Goal: Task Accomplishment & Management: Manage account settings

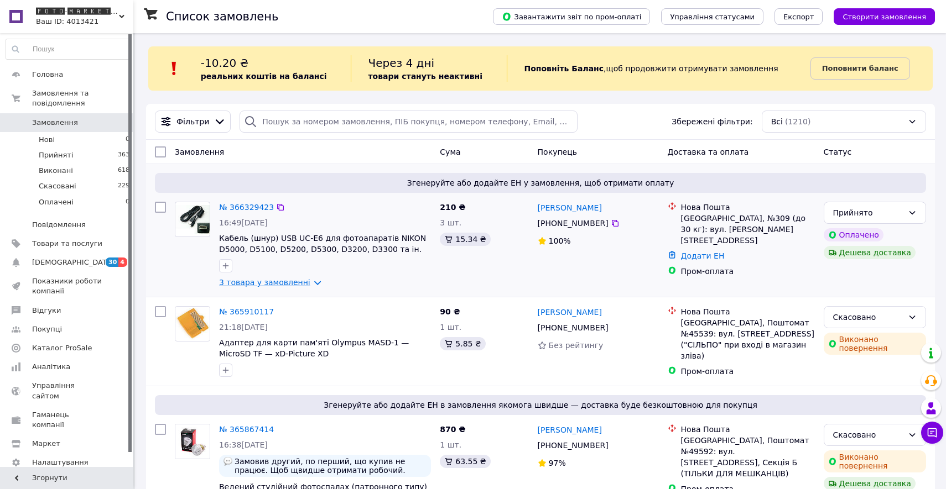
click at [305, 280] on link "3 товара у замовленні" at bounding box center [264, 282] width 91 height 9
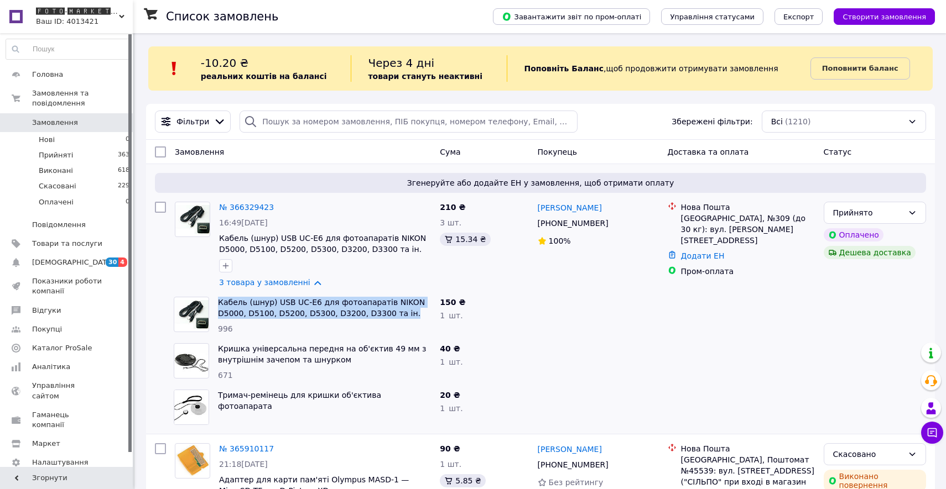
drag, startPoint x: 410, startPoint y: 316, endPoint x: 215, endPoint y: 302, distance: 196.3
click at [215, 302] on div "Кабель (шнур) USB UC-E6 для фотоапаратів NIKON D5000, D5100, D5200, D5300, D320…" at bounding box center [324, 316] width 222 height 46
copy link "Кабель (шнур) USB UC-E6 для фотоапаратів NIKON D5000, D5100, D5200, D5300, D320…"
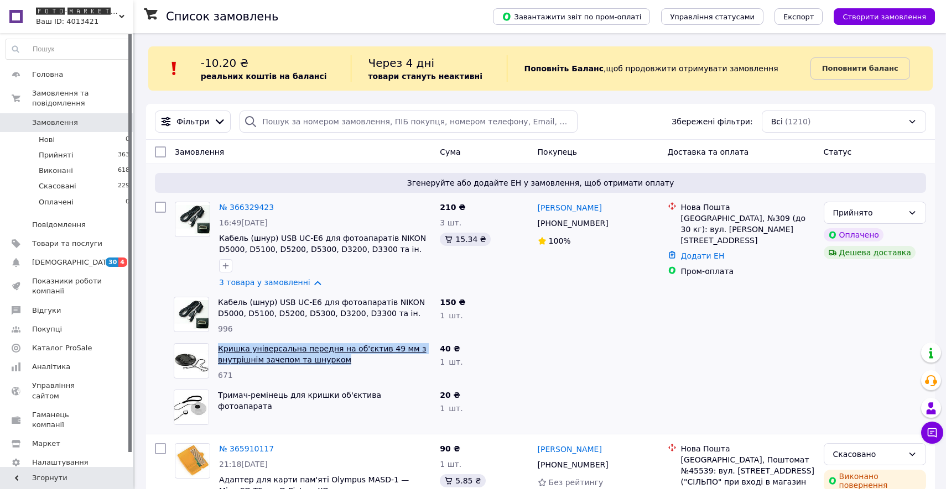
drag, startPoint x: 354, startPoint y: 361, endPoint x: 219, endPoint y: 352, distance: 135.2
click at [219, 352] on span "Кришка універсальна передня на об'єктив 49 мм з внутрішнім зачепом та шнурком" at bounding box center [324, 354] width 213 height 22
copy link "Кришка універсальна передня на об'єктив 49 мм з внутрішнім зачепом та шнурком"
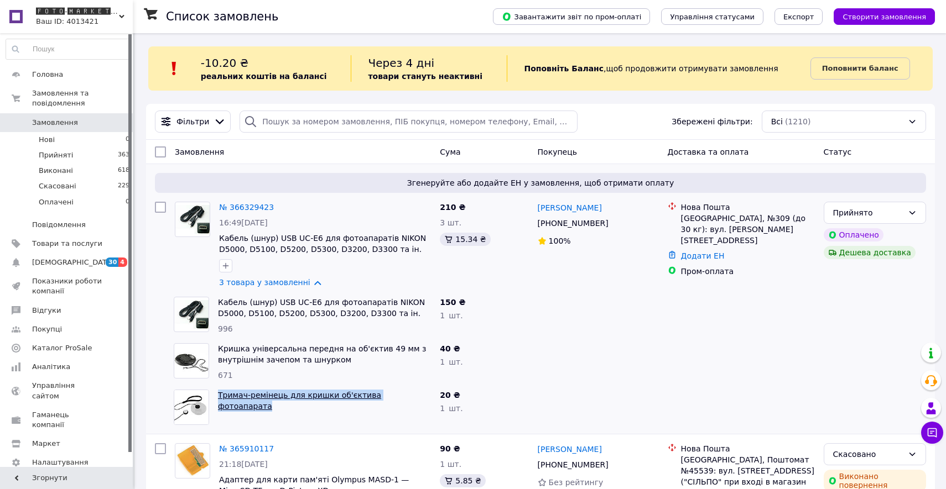
drag, startPoint x: 422, startPoint y: 399, endPoint x: 219, endPoint y: 397, distance: 203.0
click at [219, 397] on span "Тримач-ремінець для кришки об'єктива фотоапарата" at bounding box center [324, 401] width 213 height 22
copy link "Тримач-ремінець для кришки об'єктива фотоапарата"
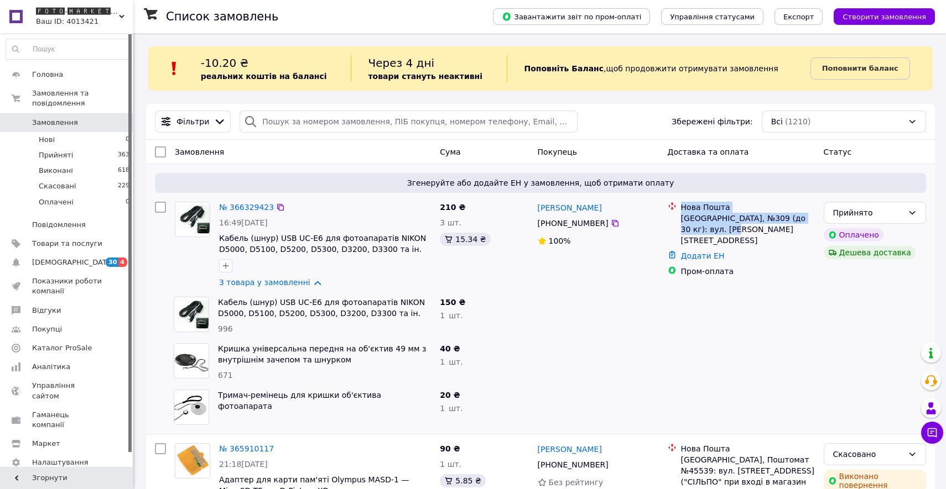
drag, startPoint x: 726, startPoint y: 231, endPoint x: 683, endPoint y: 211, distance: 47.2
click at [683, 211] on div "Нова Пошта Київ, №309 (до 30 кг): вул. [PERSON_NAME][STREET_ADDRESS]" at bounding box center [748, 224] width 138 height 44
copy div "Нова Пошта Київ, №309 (до 30 кг): вул. [PERSON_NAME][STREET_ADDRESS]"
drag, startPoint x: 625, startPoint y: 224, endPoint x: 536, endPoint y: 210, distance: 90.2
click at [536, 210] on div "[PERSON_NAME] [PHONE_NUMBER]%" at bounding box center [598, 244] width 130 height 95
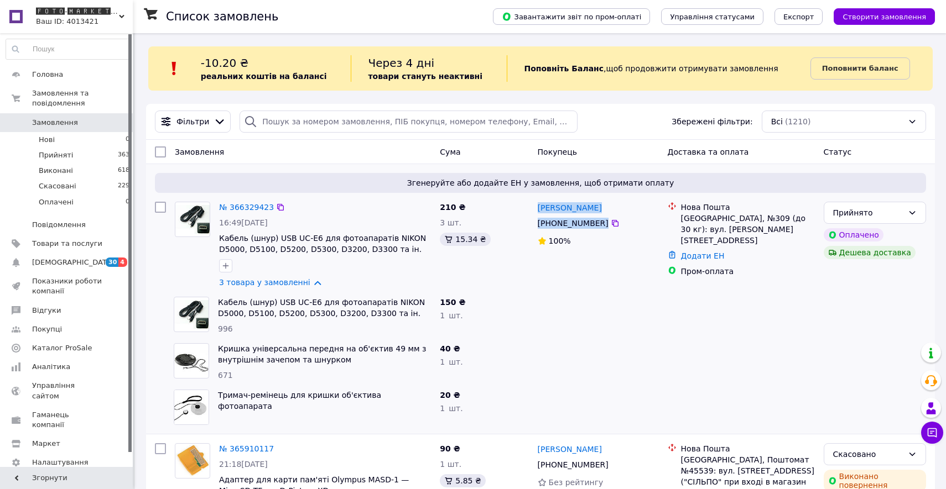
copy div "[PERSON_NAME] [PHONE_NUMBER]"
click at [257, 206] on link "№ 366329423" at bounding box center [246, 207] width 55 height 9
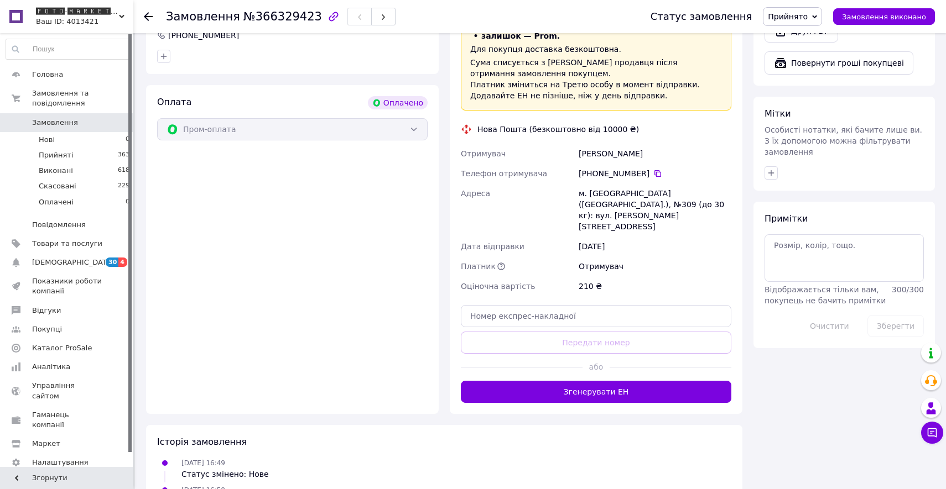
scroll to position [500, 0]
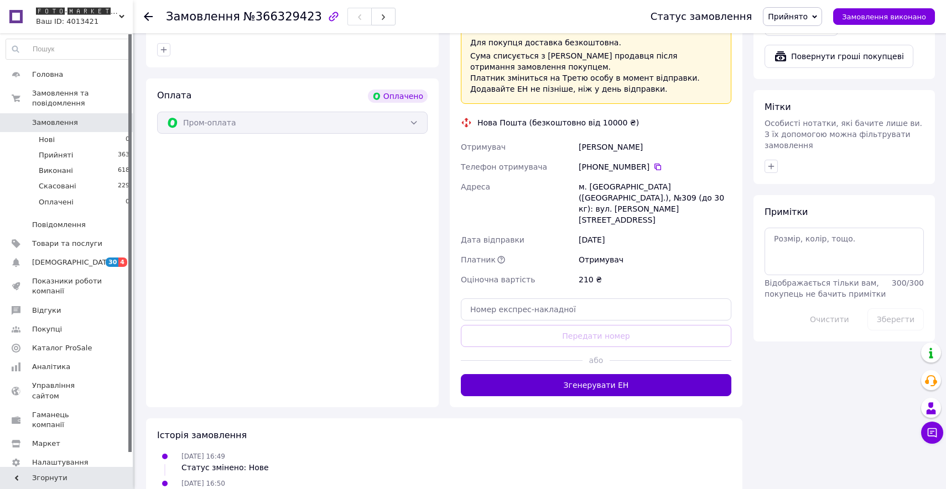
click at [580, 374] on button "Згенерувати ЕН" at bounding box center [596, 385] width 270 height 22
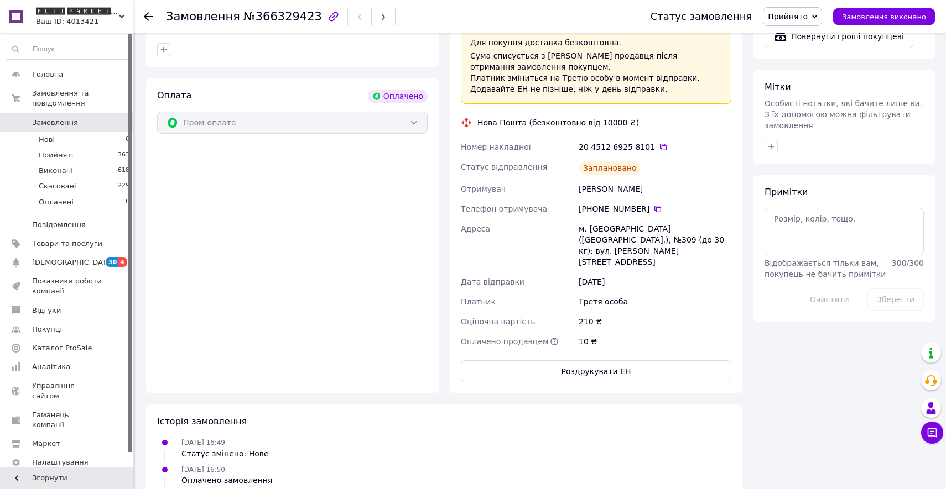
click at [580, 361] on button "Роздрукувати ЕН" at bounding box center [596, 372] width 270 height 22
click at [660, 144] on icon at bounding box center [663, 147] width 7 height 7
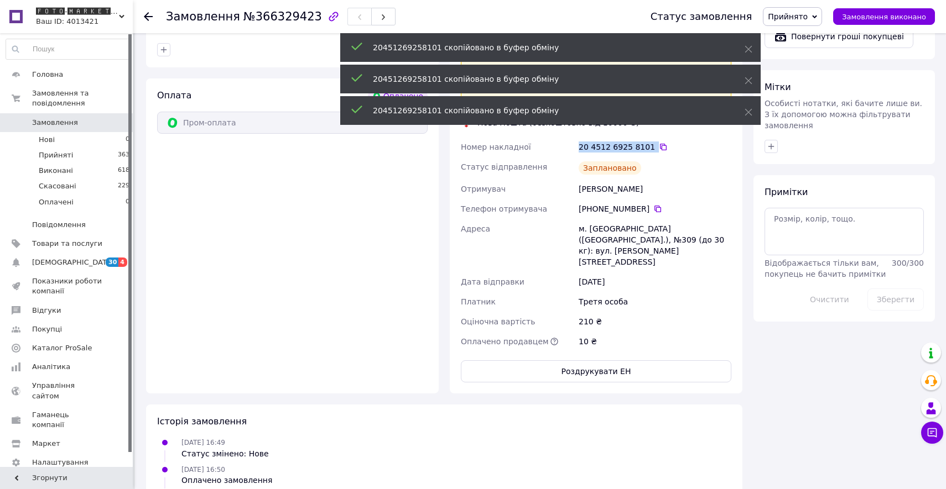
click at [791, 19] on span "Прийнято" at bounding box center [788, 16] width 40 height 9
click at [40, 121] on span "Замовлення" at bounding box center [55, 123] width 46 height 10
